Goal: Task Accomplishment & Management: Manage account settings

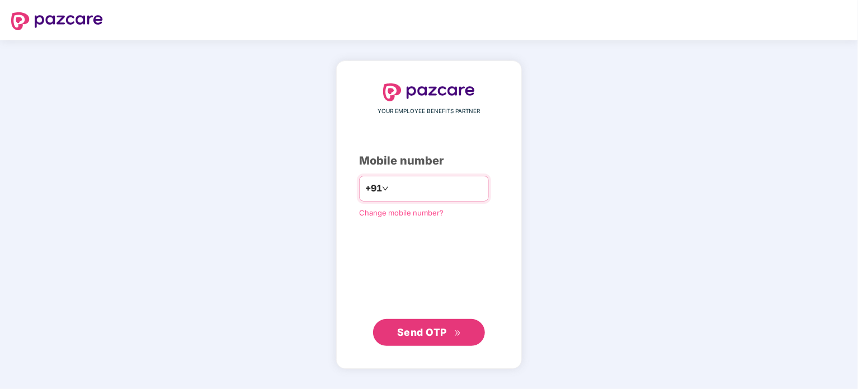
type input "**********"
click at [428, 327] on span "Send OTP" at bounding box center [422, 331] width 50 height 12
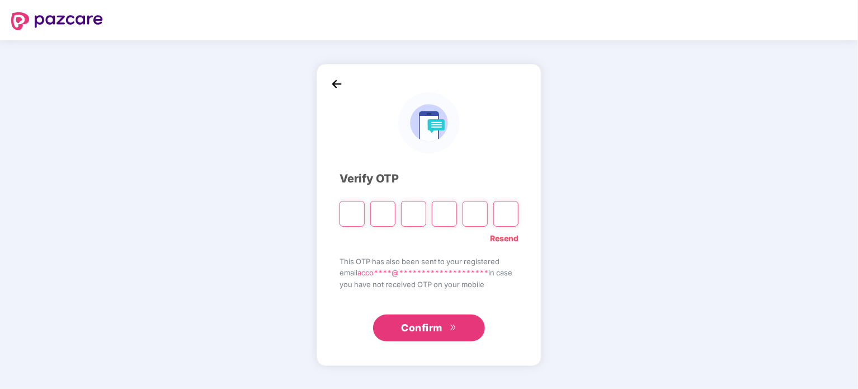
type input "*"
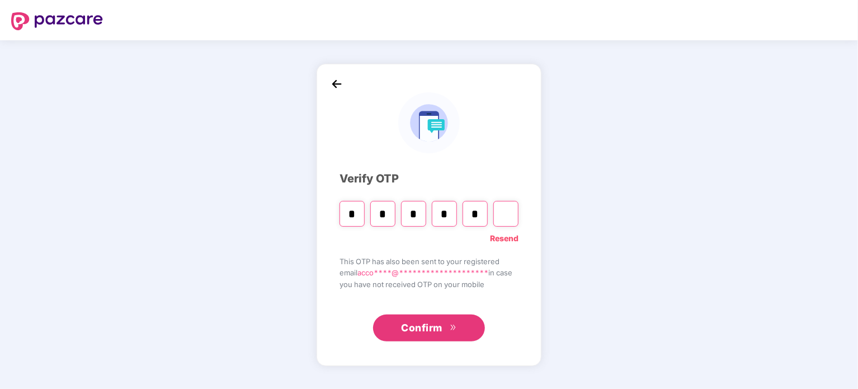
type input "*"
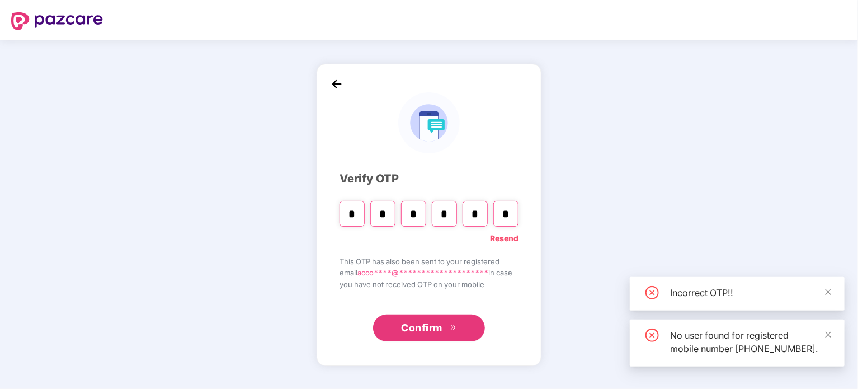
type input "*"
click at [420, 210] on input "*" at bounding box center [413, 214] width 25 height 26
type input "*"
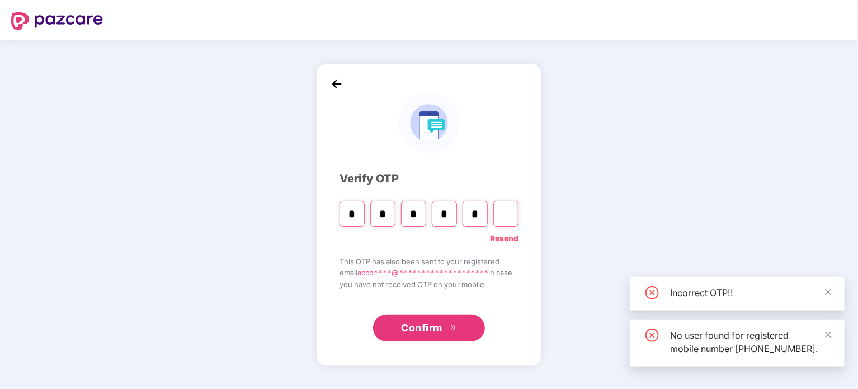
click at [442, 210] on input "*" at bounding box center [444, 214] width 25 height 26
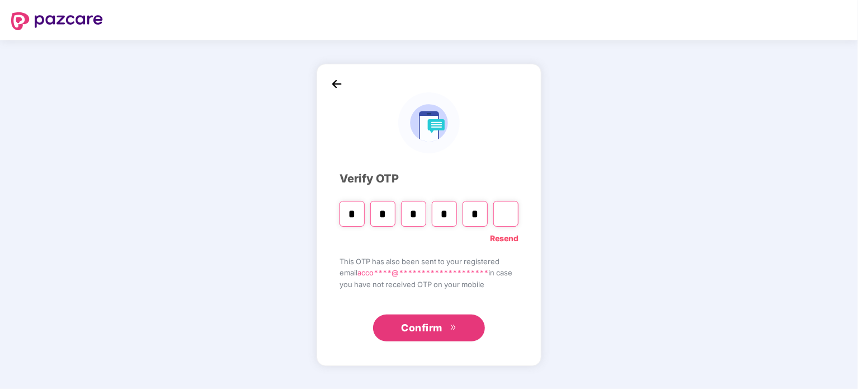
click at [501, 214] on input "Digit 6" at bounding box center [505, 214] width 25 height 26
type input "*"
click at [481, 214] on input "*" at bounding box center [474, 214] width 25 height 26
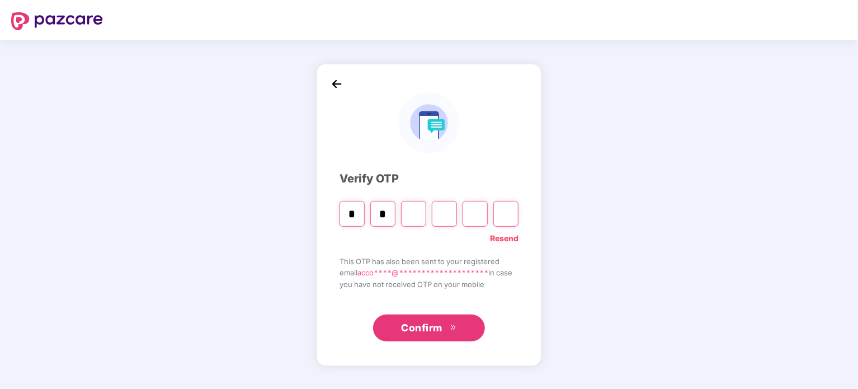
click at [406, 212] on input "Digit 3" at bounding box center [413, 214] width 25 height 26
type input "*"
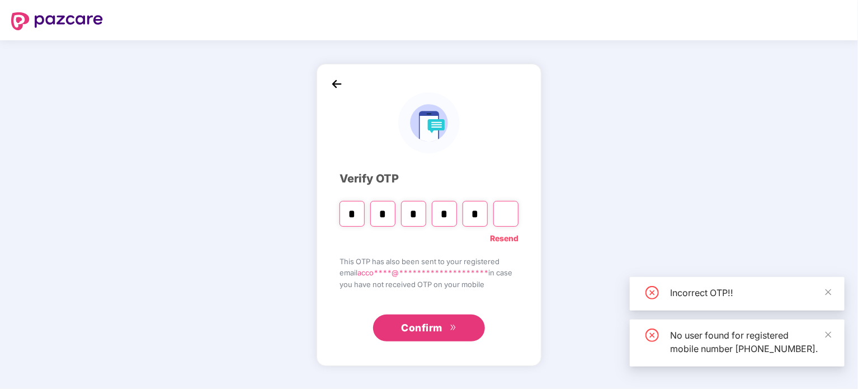
click at [508, 214] on input "Digit 6" at bounding box center [505, 214] width 25 height 26
type input "*"
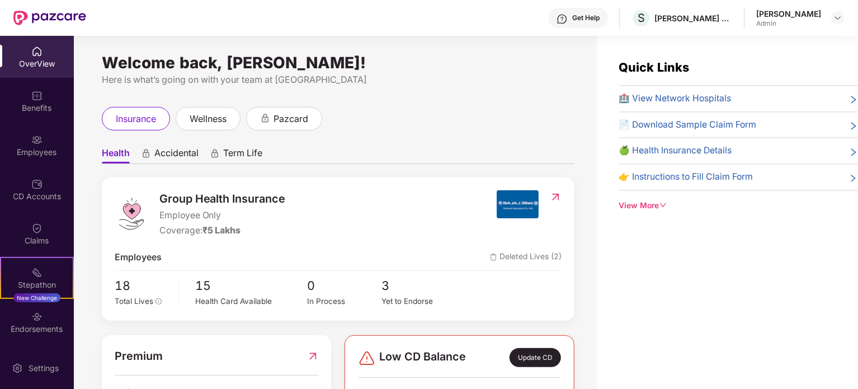
click at [666, 99] on span "🏥 View Network Hospitals" at bounding box center [675, 99] width 112 height 14
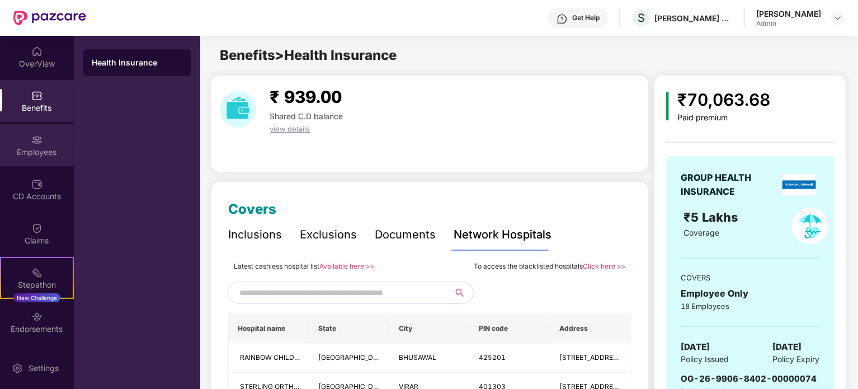
click at [45, 157] on div "Employees" at bounding box center [37, 151] width 74 height 11
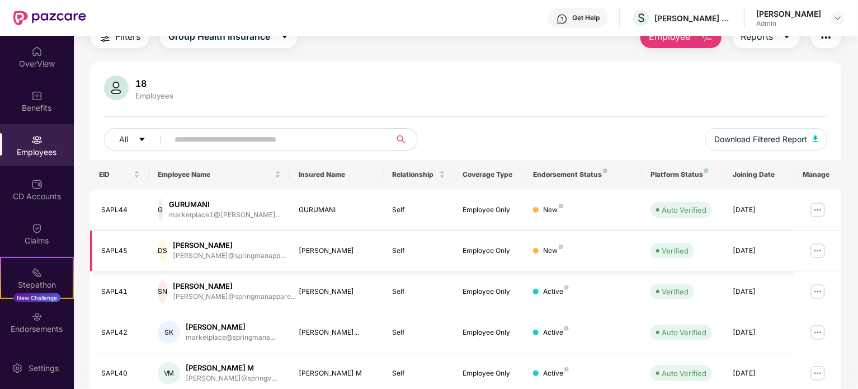
scroll to position [50, 0]
click at [815, 249] on img at bounding box center [817, 249] width 18 height 18
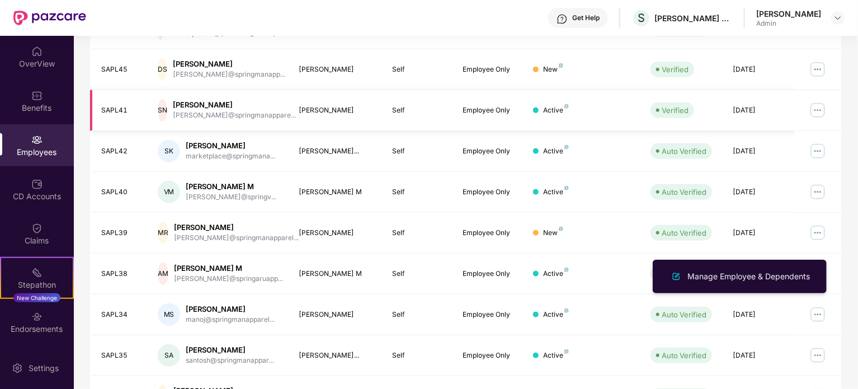
scroll to position [297, 0]
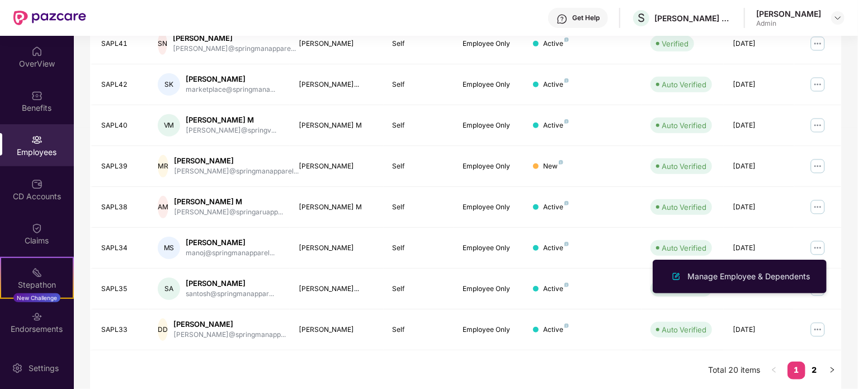
click at [813, 368] on link "2" at bounding box center [814, 369] width 18 height 17
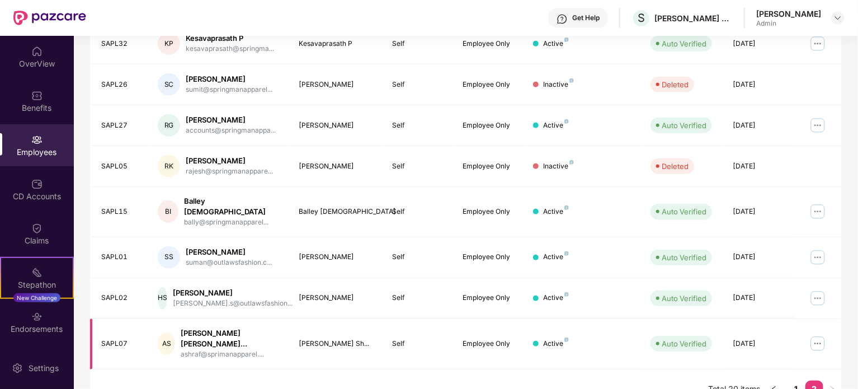
click at [815, 334] on img at bounding box center [817, 343] width 18 height 18
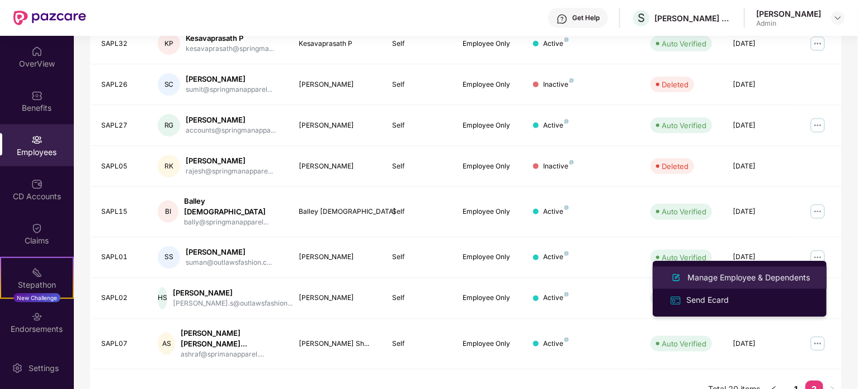
click at [717, 283] on div "Manage Employee & Dependents" at bounding box center [739, 277] width 145 height 13
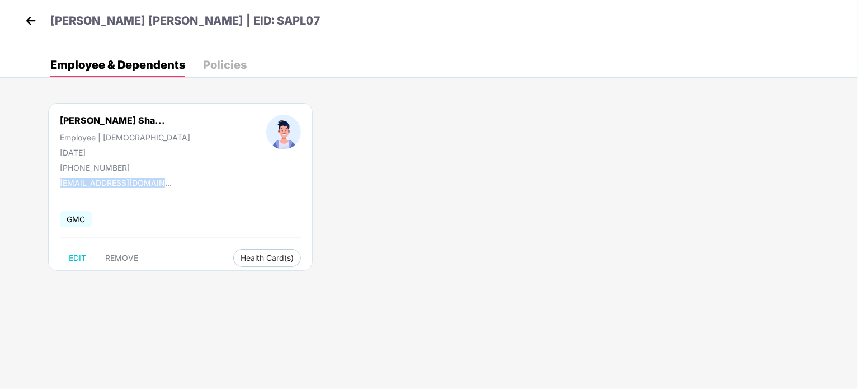
drag, startPoint x: 173, startPoint y: 184, endPoint x: 56, endPoint y: 183, distance: 116.9
click at [56, 183] on div "[PERSON_NAME] Sha... Employee | [DEMOGRAPHIC_DATA] [DATE] [PHONE_NUMBER] [EMAIL…" at bounding box center [180, 187] width 264 height 168
copy div "[EMAIL_ADDRESS][DOMAIN_NAME]"
click at [83, 257] on span "EDIT" at bounding box center [77, 257] width 17 height 9
select select "****"
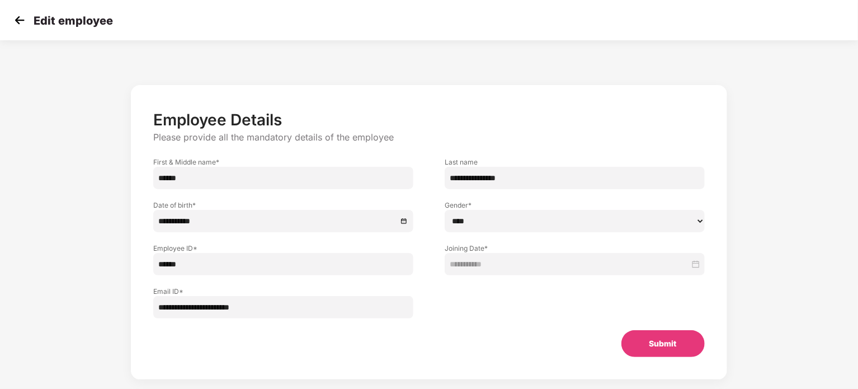
click at [204, 307] on input "**********" at bounding box center [283, 307] width 260 height 22
type input "**********"
click at [657, 344] on button "Submit" at bounding box center [662, 343] width 83 height 27
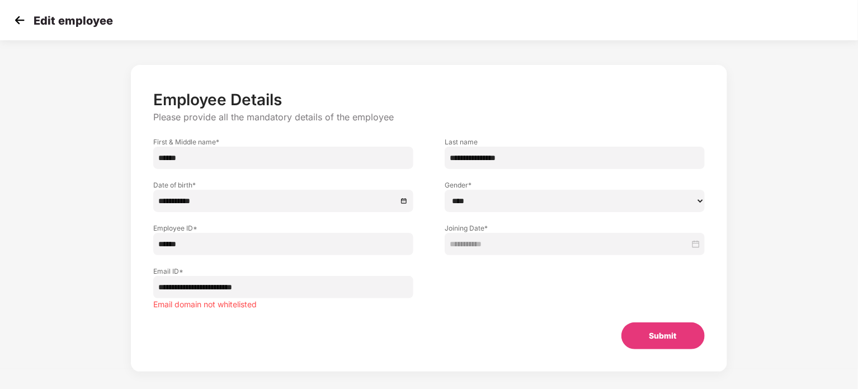
scroll to position [31, 0]
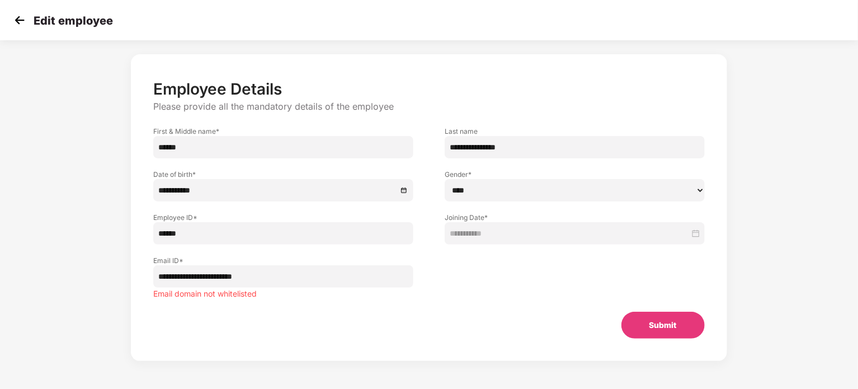
click at [664, 326] on button "Submit" at bounding box center [662, 324] width 83 height 27
click at [647, 325] on button "Submit" at bounding box center [662, 324] width 83 height 27
click at [18, 24] on img at bounding box center [19, 20] width 17 height 17
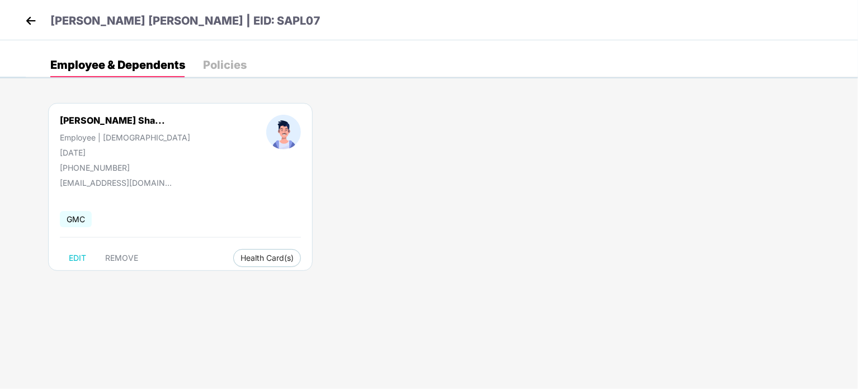
click at [20, 12] on div "[PERSON_NAME] [PERSON_NAME] | EID: SAPL07" at bounding box center [429, 20] width 858 height 40
click at [25, 23] on img at bounding box center [30, 20] width 17 height 17
